Goal: Check status: Check status

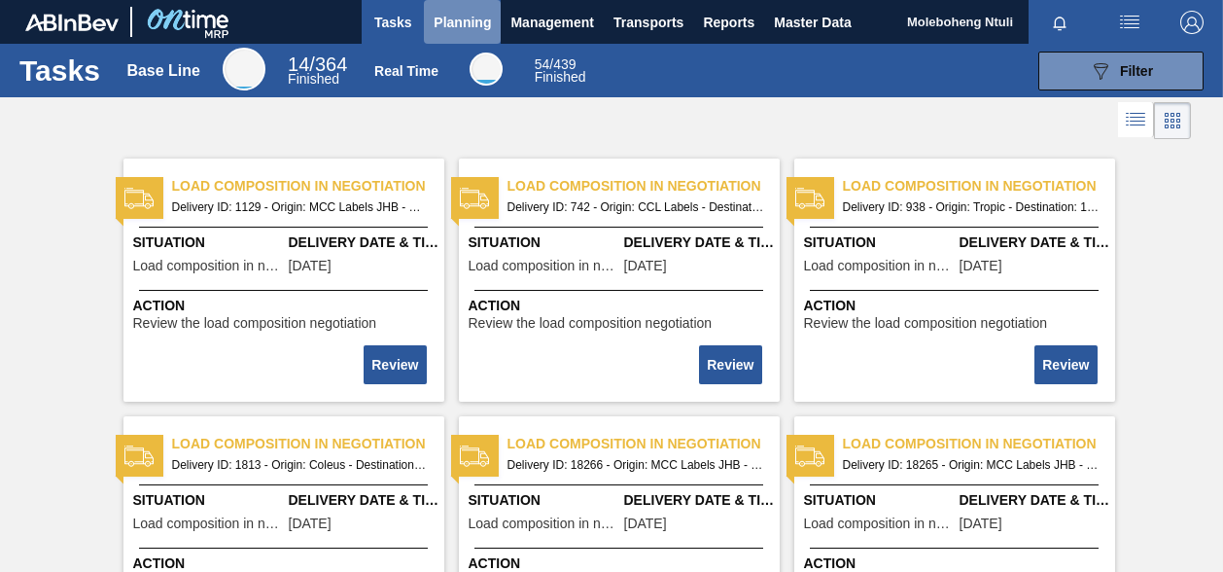
click at [435, 28] on span "Planning" at bounding box center [462, 22] width 57 height 23
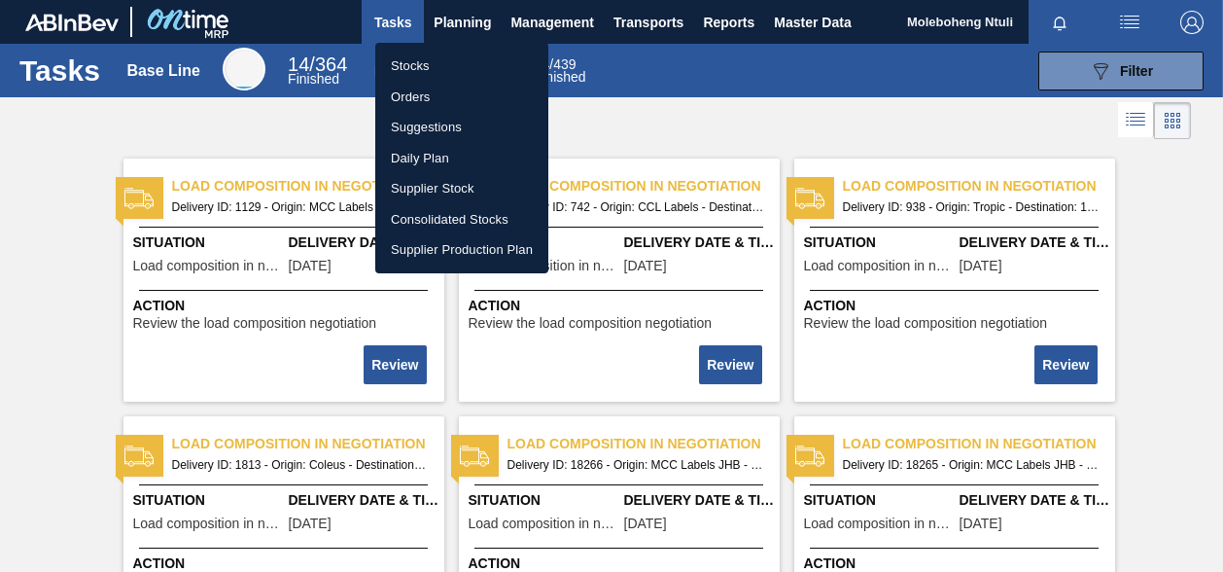
click at [397, 67] on li "Stocks" at bounding box center [461, 66] width 173 height 31
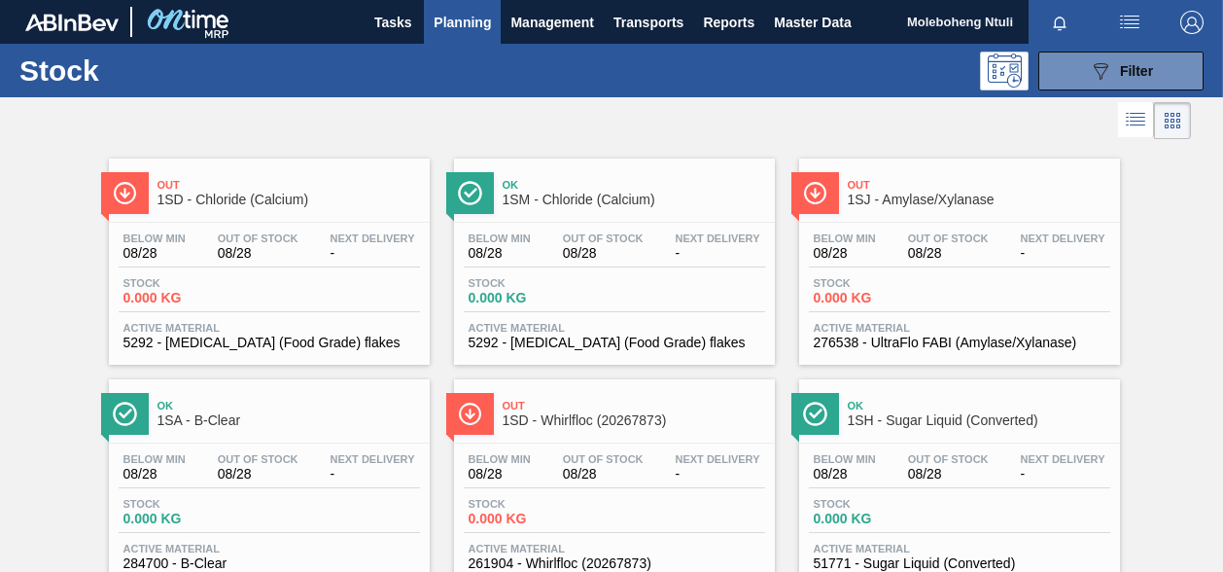
click at [1146, 126] on li at bounding box center [1136, 119] width 36 height 35
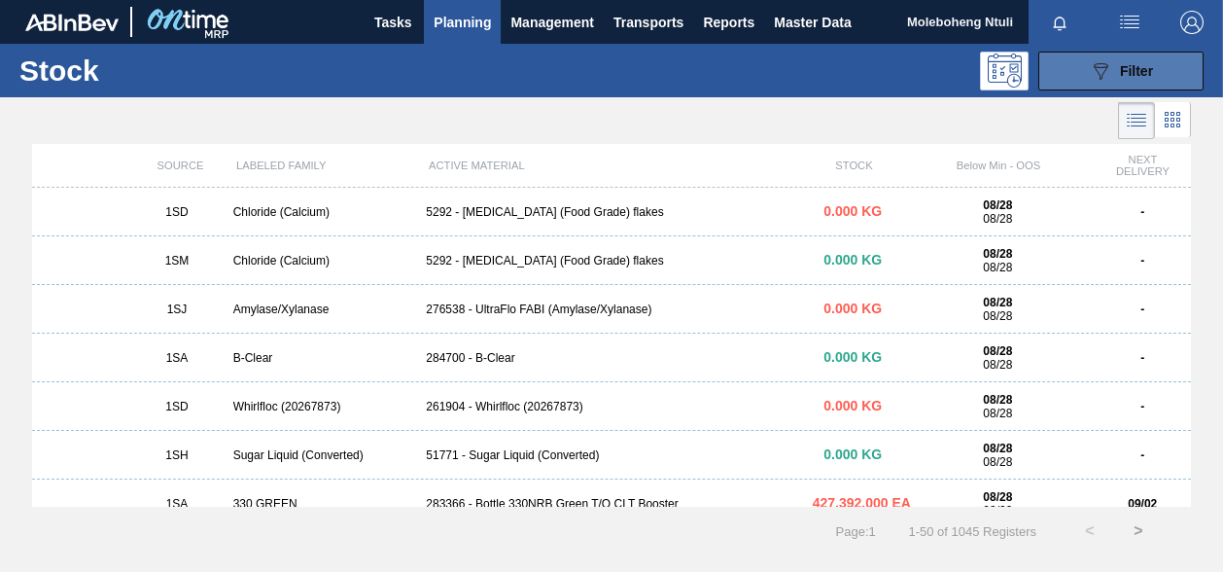
click at [1126, 79] on div "089F7B8B-B2A5-4AFE-B5C0-19BA573D28AC Filter" at bounding box center [1121, 70] width 64 height 23
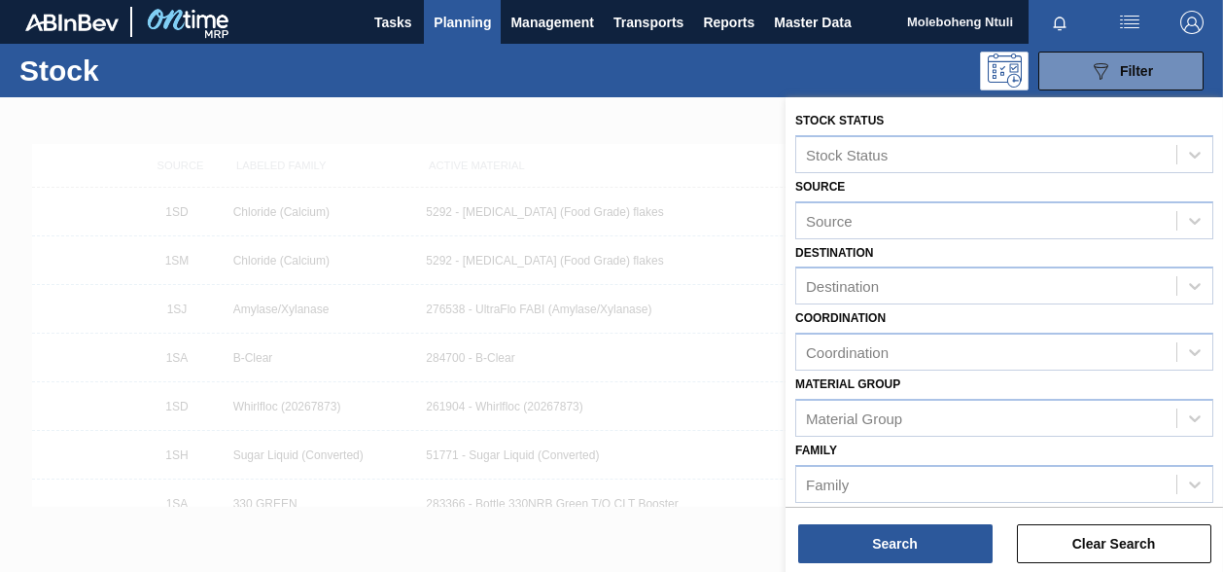
click at [456, 24] on span "Planning" at bounding box center [462, 22] width 57 height 23
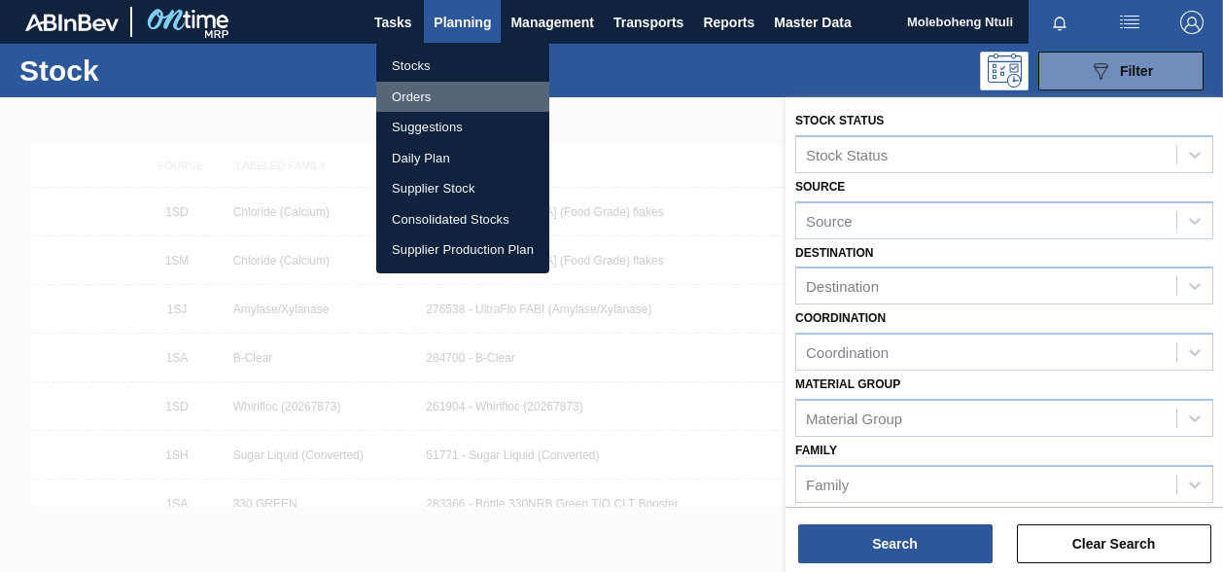
click at [423, 100] on li "Orders" at bounding box center [462, 97] width 173 height 31
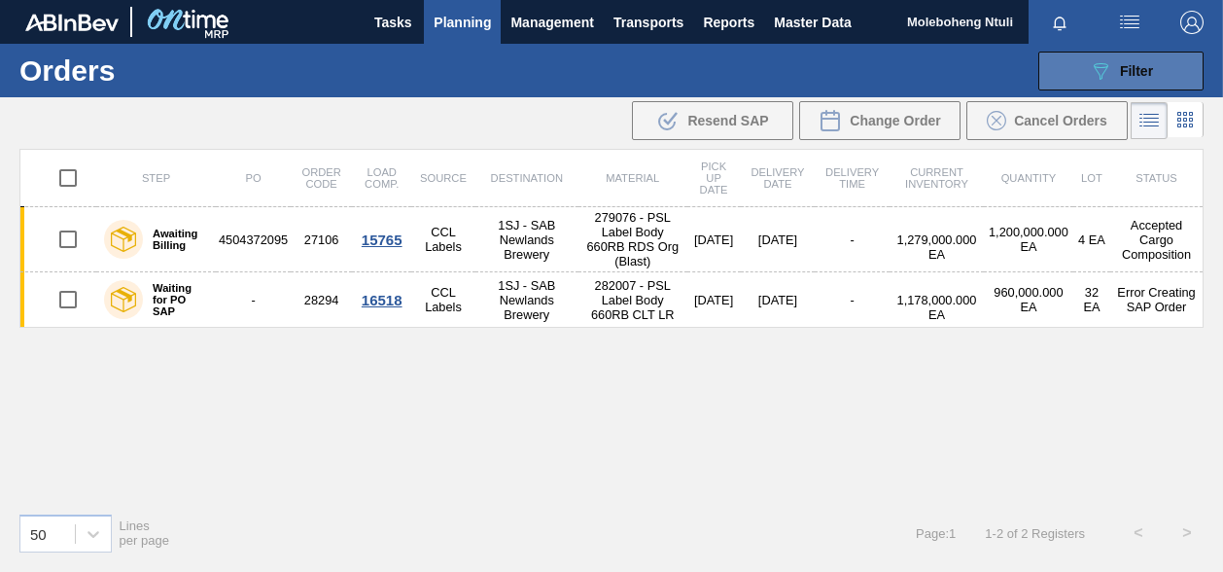
click at [1118, 71] on div "089F7B8B-B2A5-4AFE-B5C0-19BA573D28AC Filter" at bounding box center [1121, 70] width 64 height 23
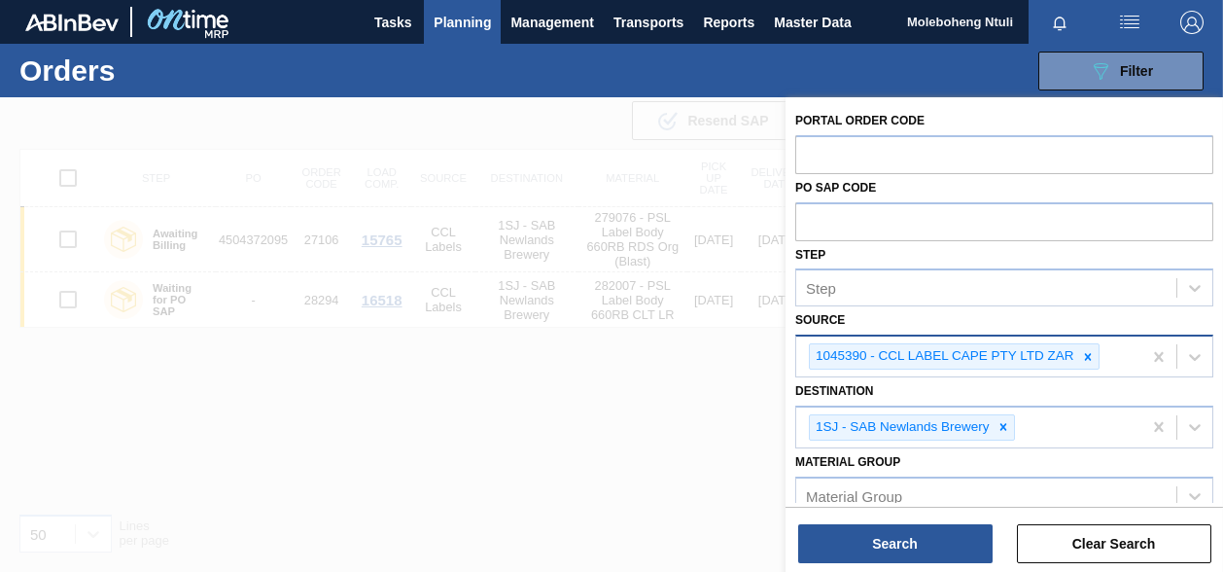
drag, startPoint x: 1093, startPoint y: 353, endPoint x: 1082, endPoint y: 358, distance: 11.8
click at [1092, 357] on icon at bounding box center [1088, 357] width 14 height 14
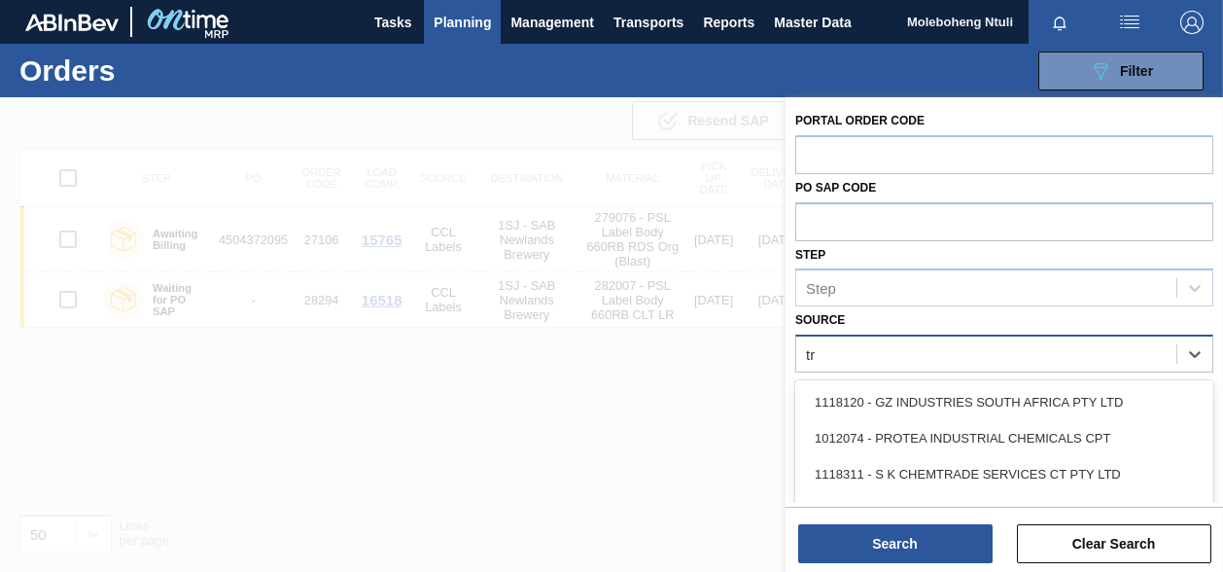
type input "tro"
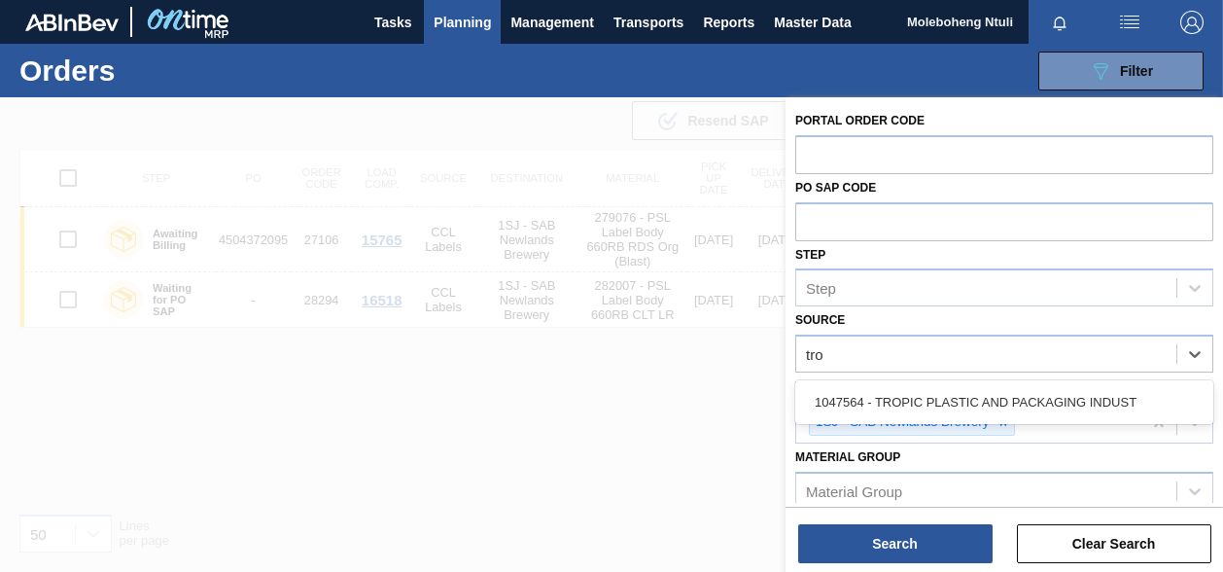
click at [980, 407] on div "1047564 - TROPIC PLASTIC AND PACKAGING INDUST" at bounding box center [1004, 402] width 418 height 36
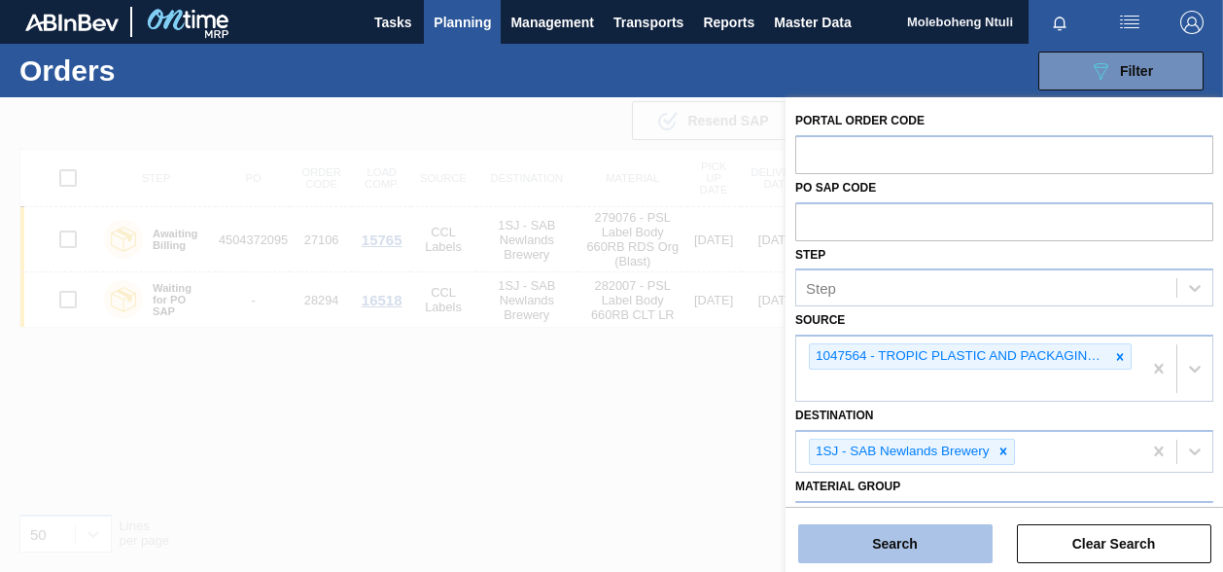
click at [902, 546] on button "Search" at bounding box center [895, 543] width 194 height 39
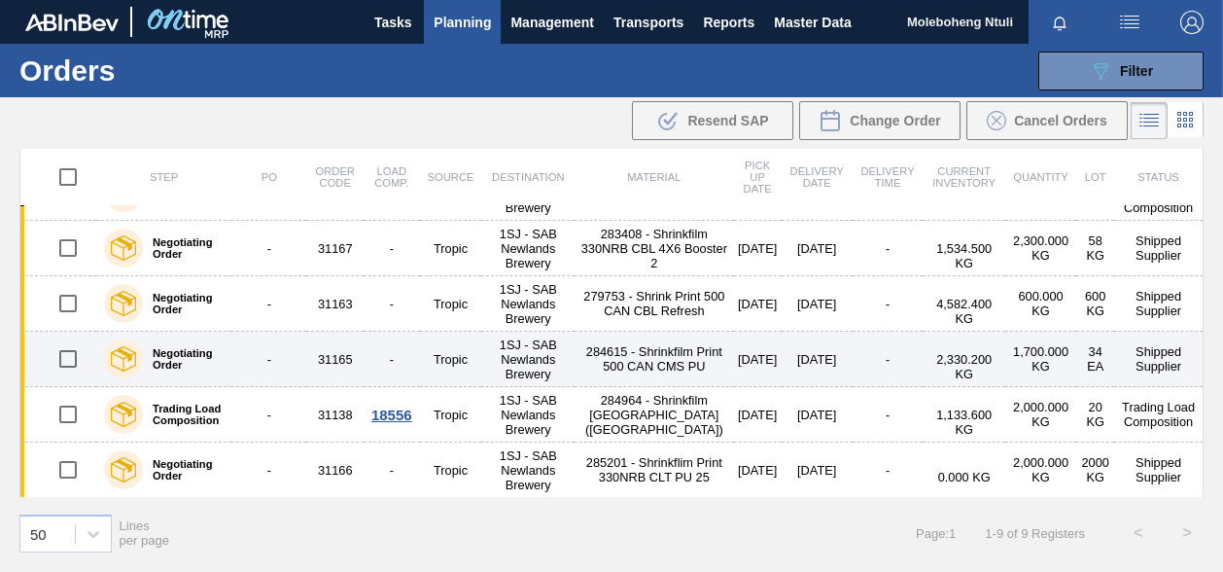
scroll to position [272, 0]
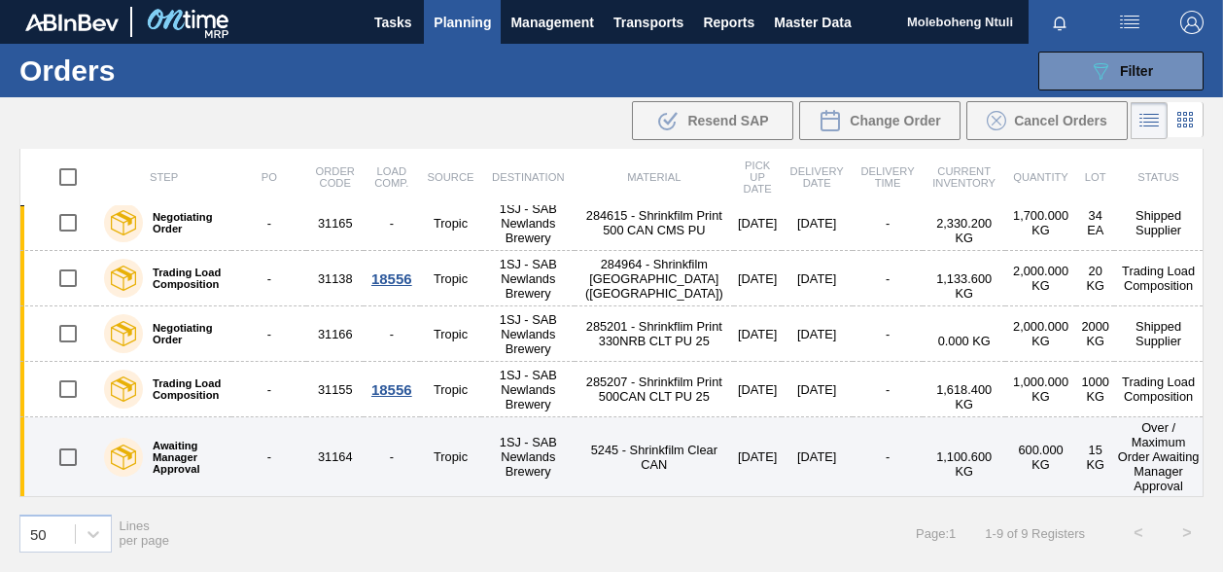
click at [209, 467] on label "Awaiting Manager Approval" at bounding box center [183, 457] width 81 height 35
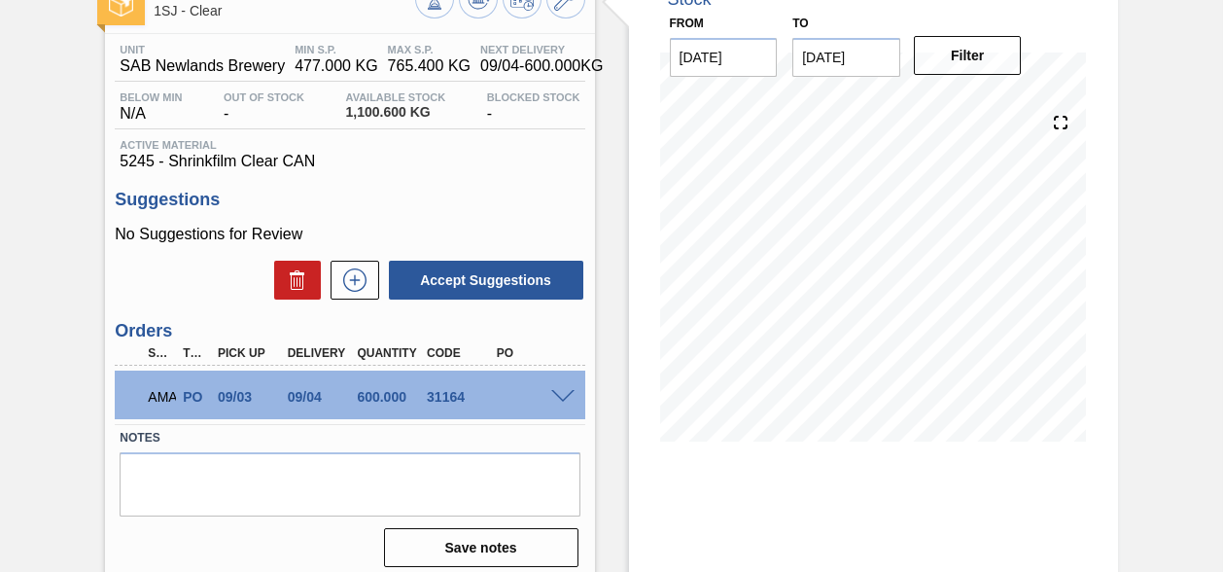
scroll to position [265, 0]
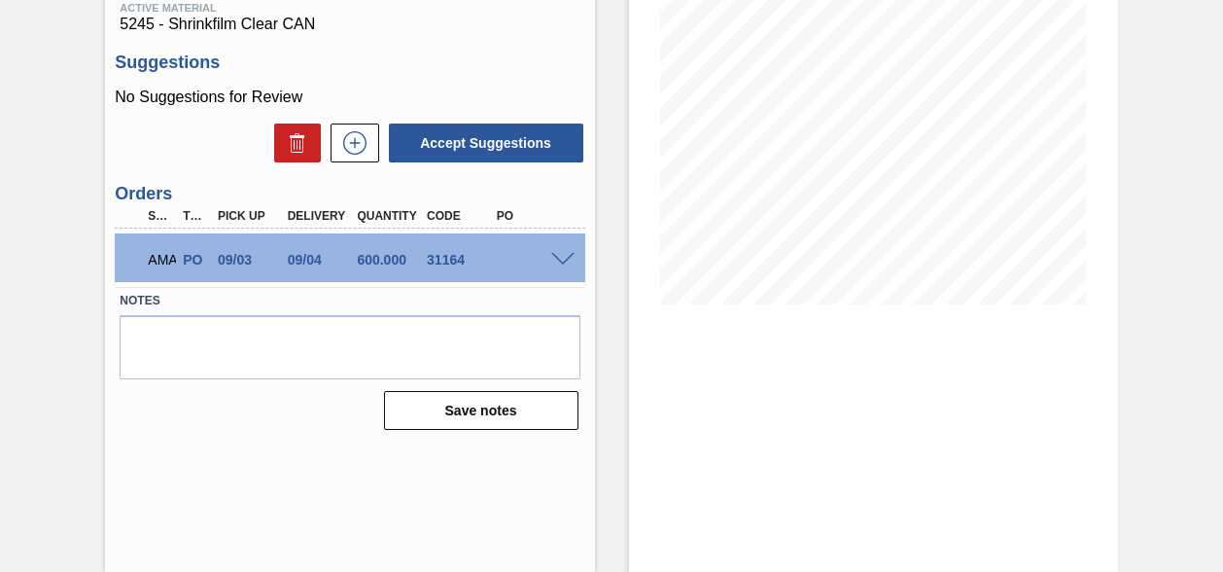
click at [558, 264] on span at bounding box center [562, 260] width 23 height 15
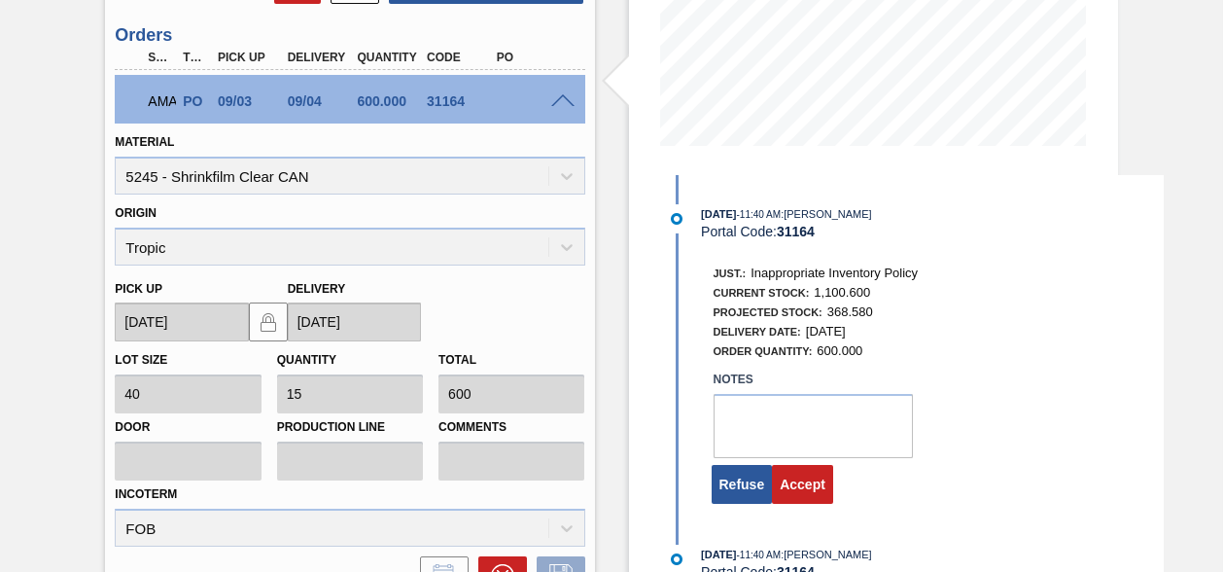
scroll to position [612, 0]
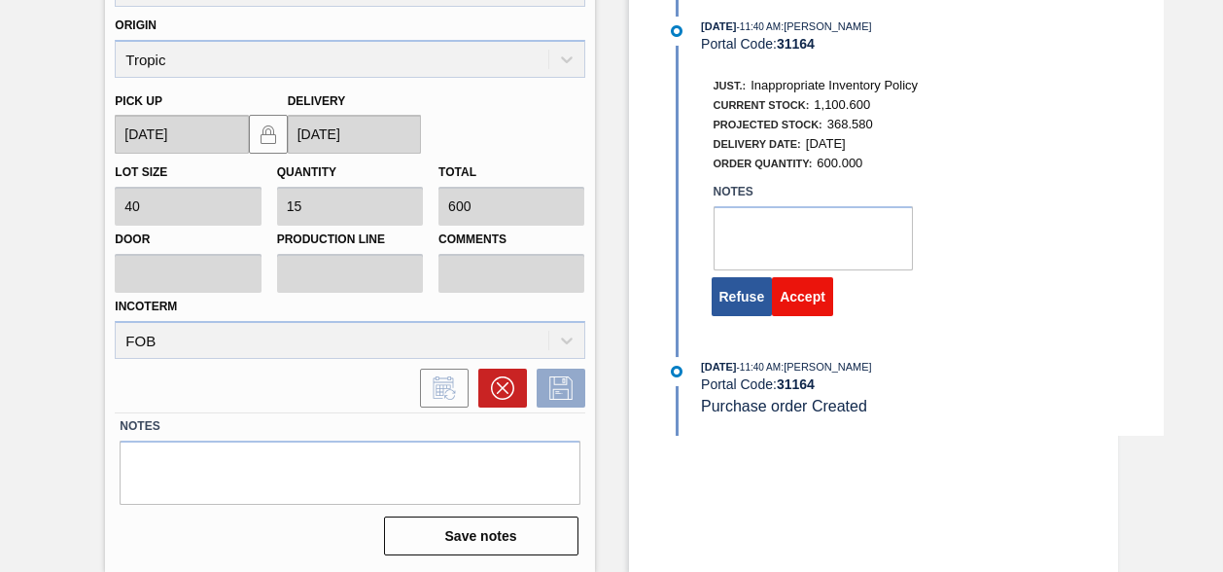
click at [801, 308] on button "Accept" at bounding box center [802, 296] width 61 height 39
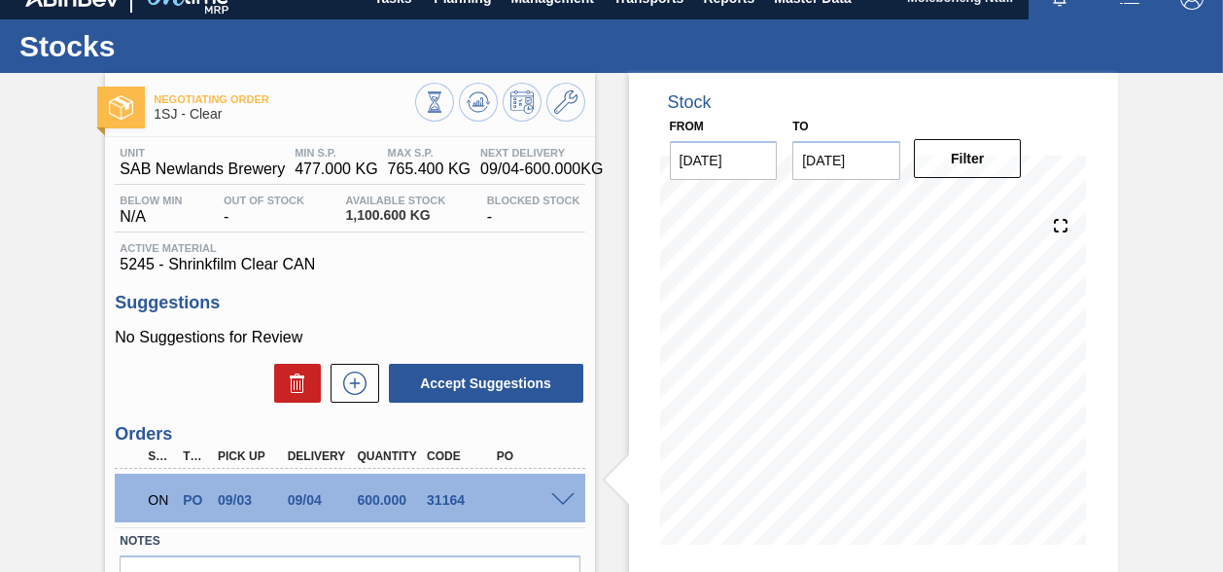
scroll to position [0, 0]
